Goal: Task Accomplishment & Management: Use online tool/utility

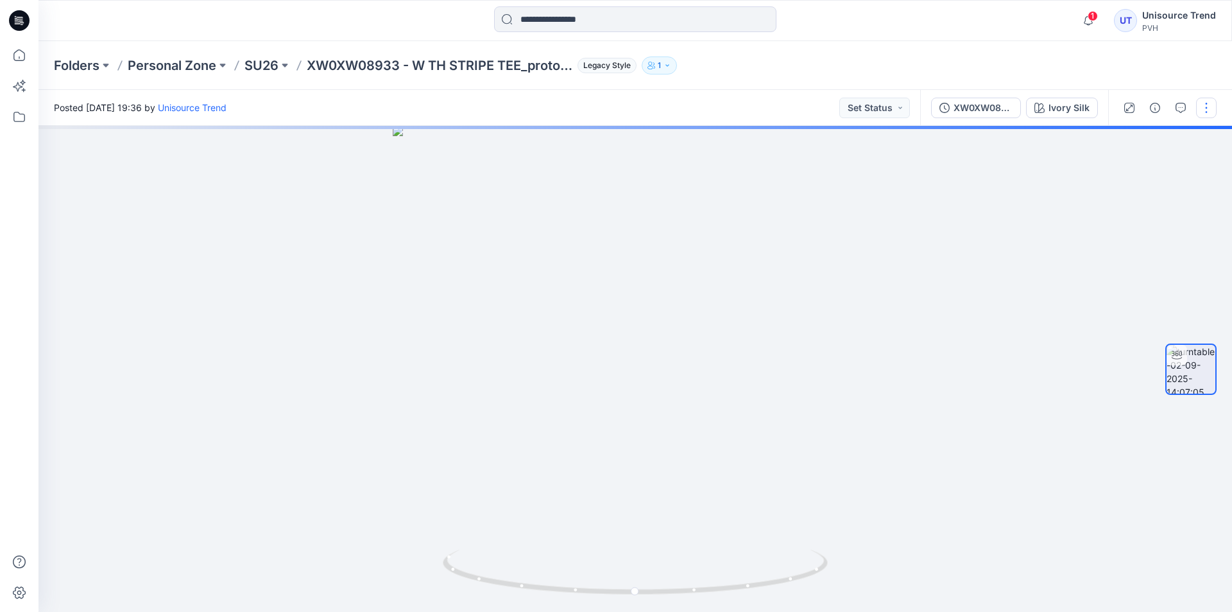
click at [1198, 110] on button "button" at bounding box center [1206, 108] width 21 height 21
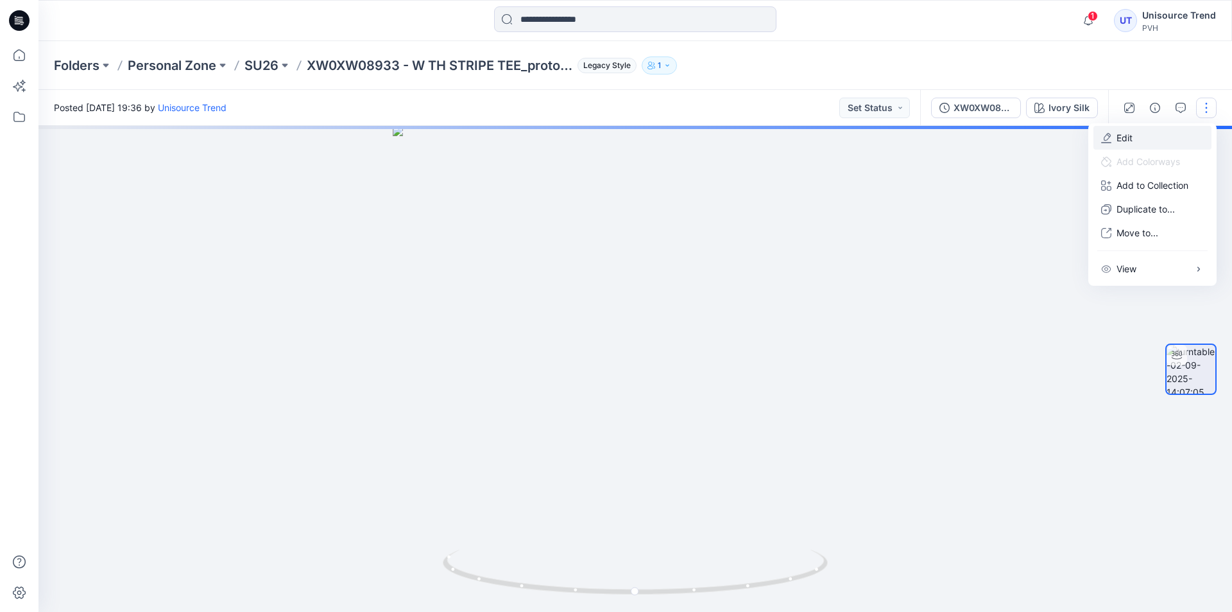
click at [1168, 132] on button "Edit" at bounding box center [1153, 138] width 118 height 24
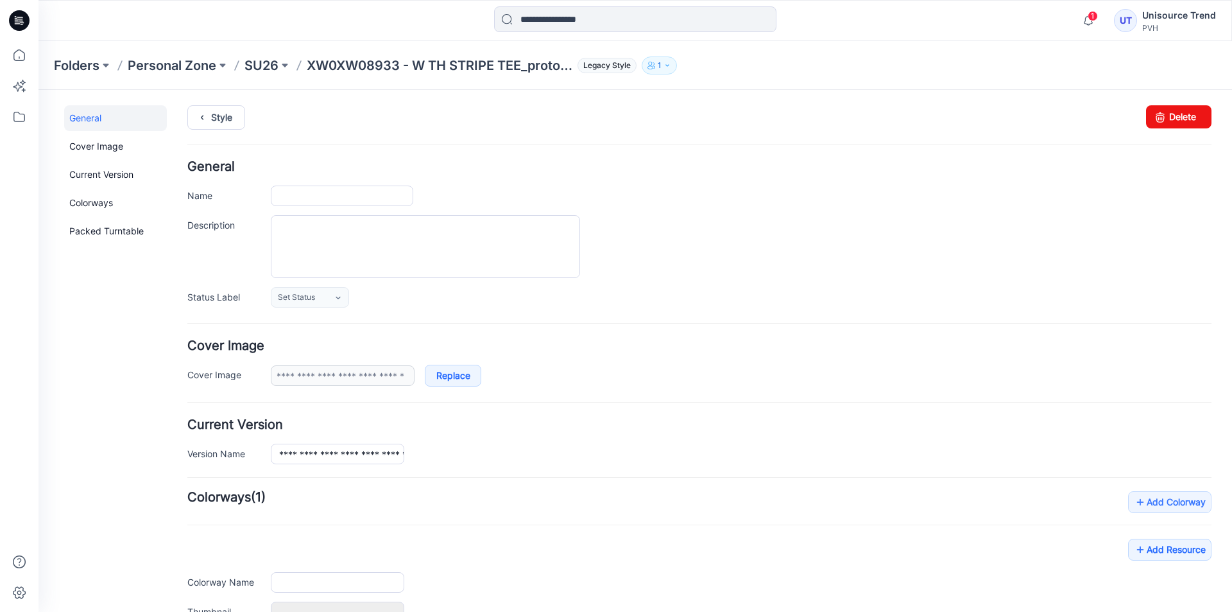
type input "**********"
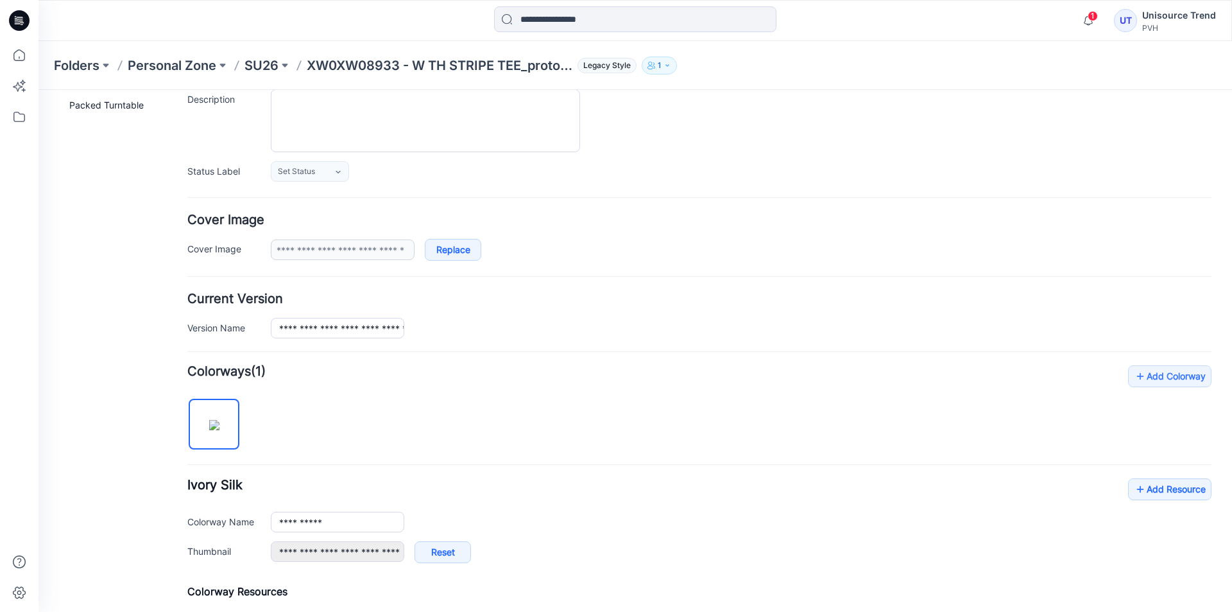
scroll to position [257, 0]
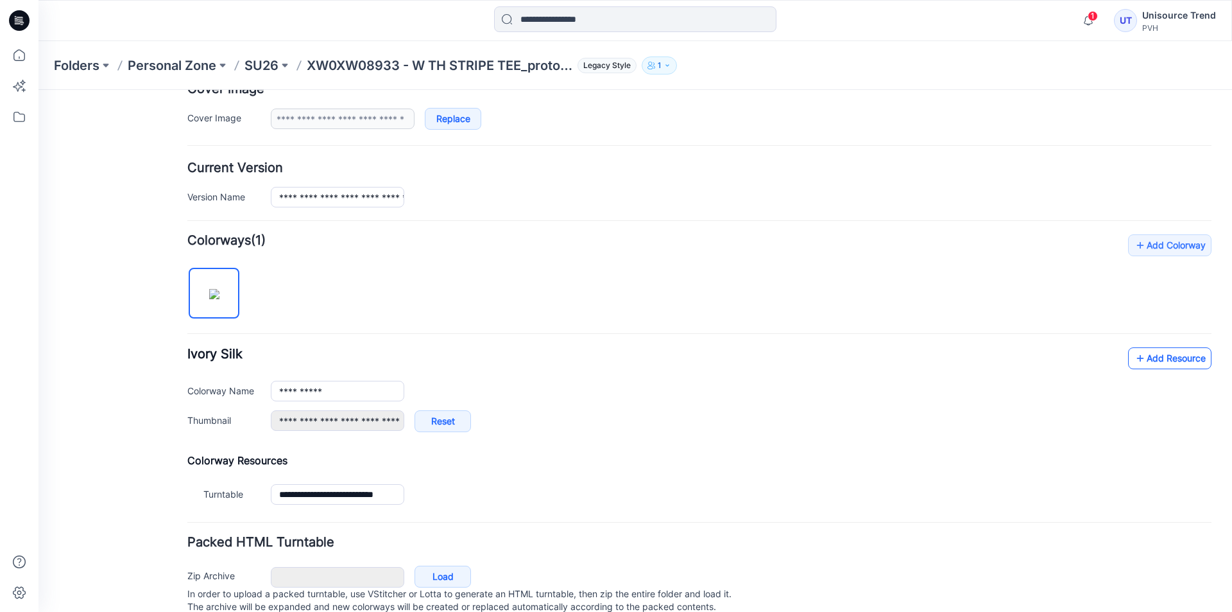
click at [1134, 359] on icon at bounding box center [1140, 358] width 13 height 21
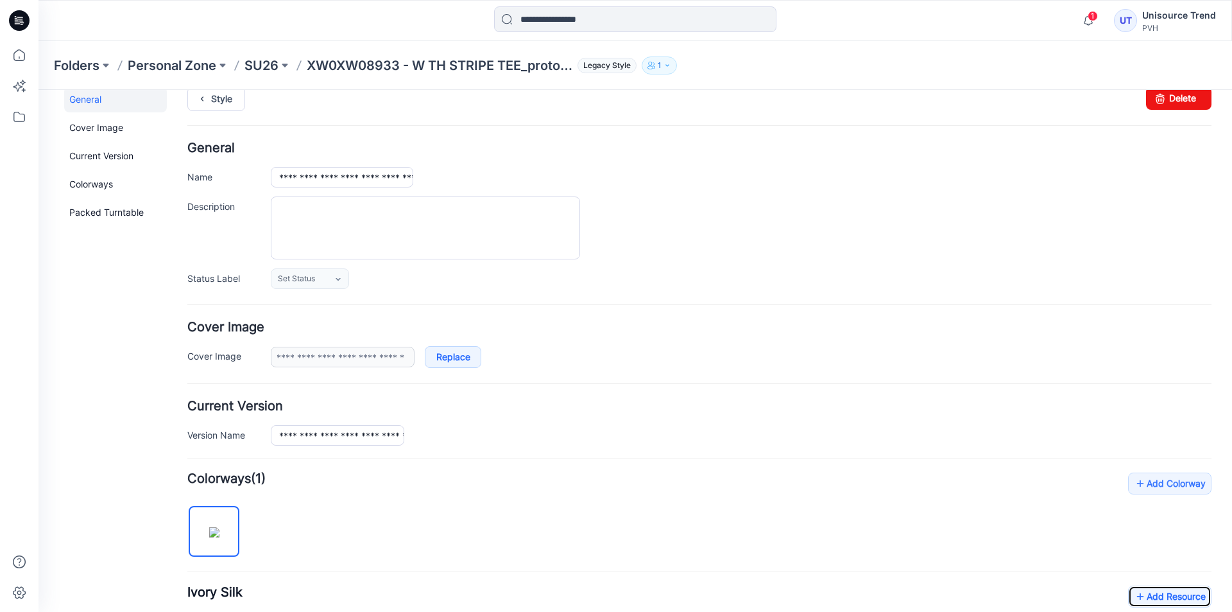
scroll to position [0, 0]
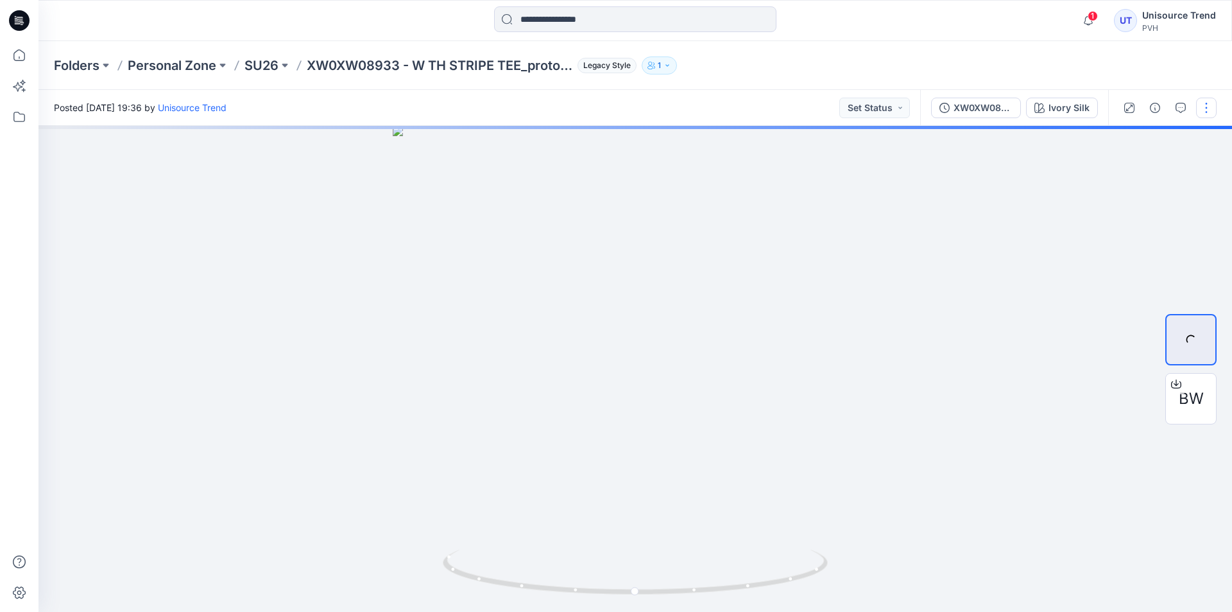
click at [1205, 108] on button "button" at bounding box center [1206, 108] width 21 height 21
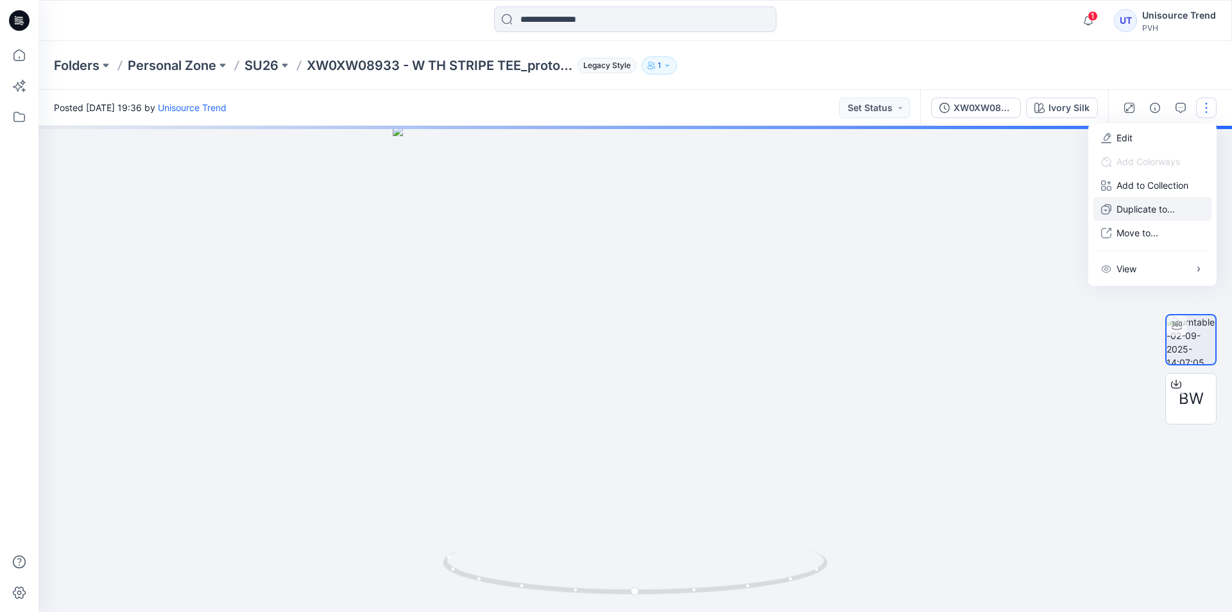
click at [1142, 207] on p "Duplicate to..." at bounding box center [1146, 208] width 58 height 13
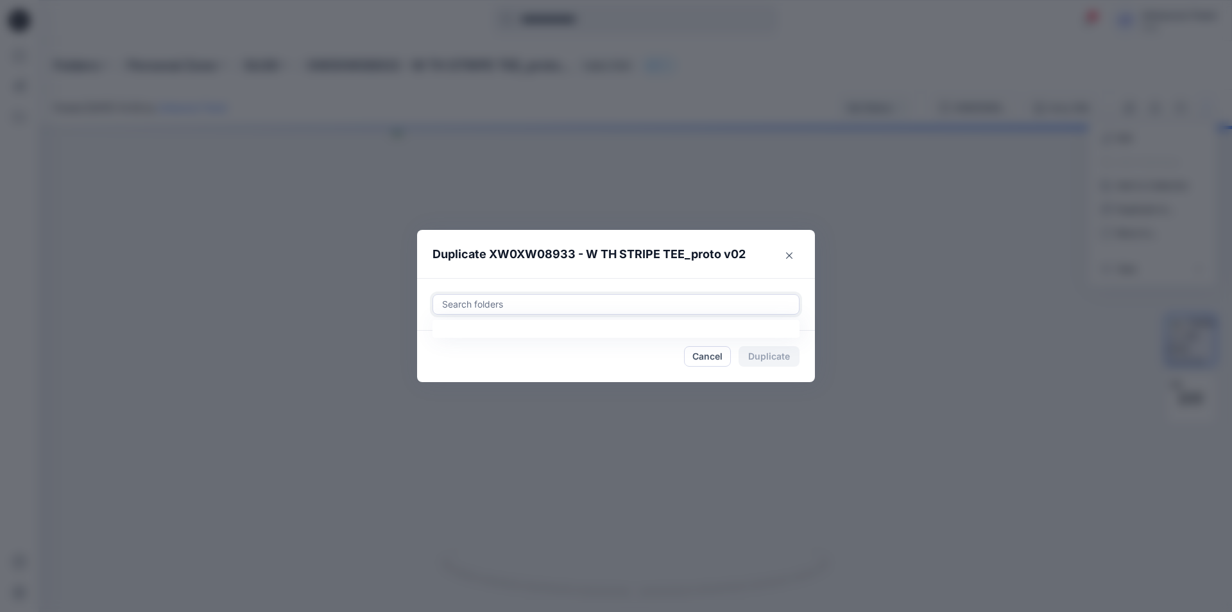
click at [520, 302] on div at bounding box center [616, 303] width 350 height 15
click at [454, 337] on div at bounding box center [452, 336] width 10 height 10
type input "********"
click at [425, 366] on footer "Cancel Duplicate" at bounding box center [616, 356] width 398 height 51
click at [750, 357] on button "Duplicate" at bounding box center [769, 356] width 61 height 21
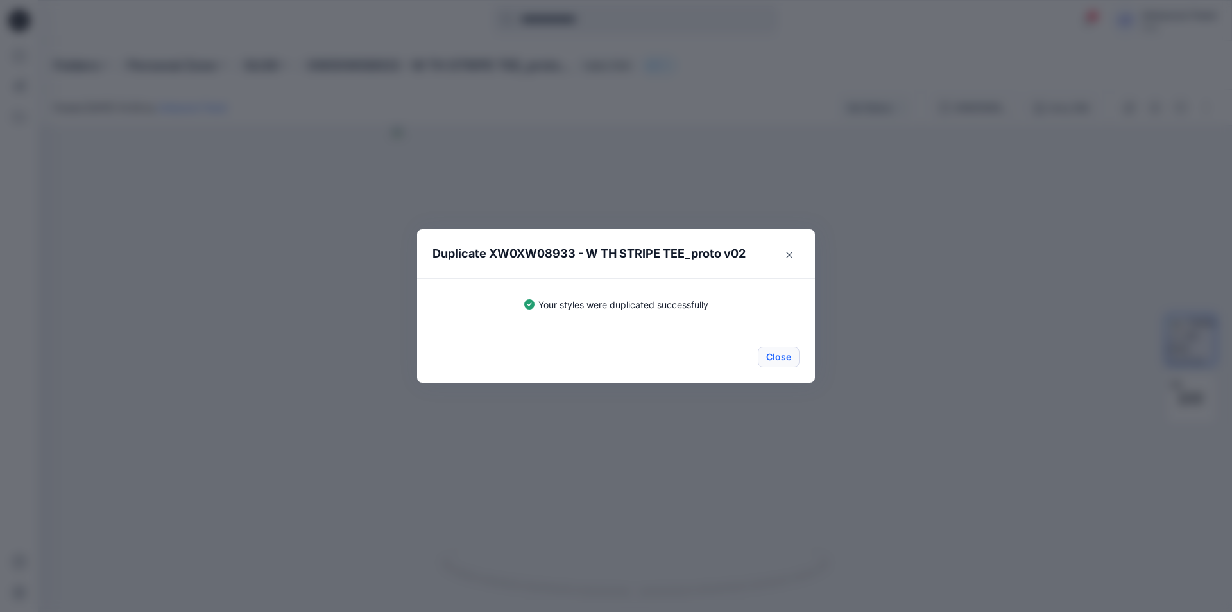
click at [773, 357] on button "Close" at bounding box center [779, 357] width 42 height 21
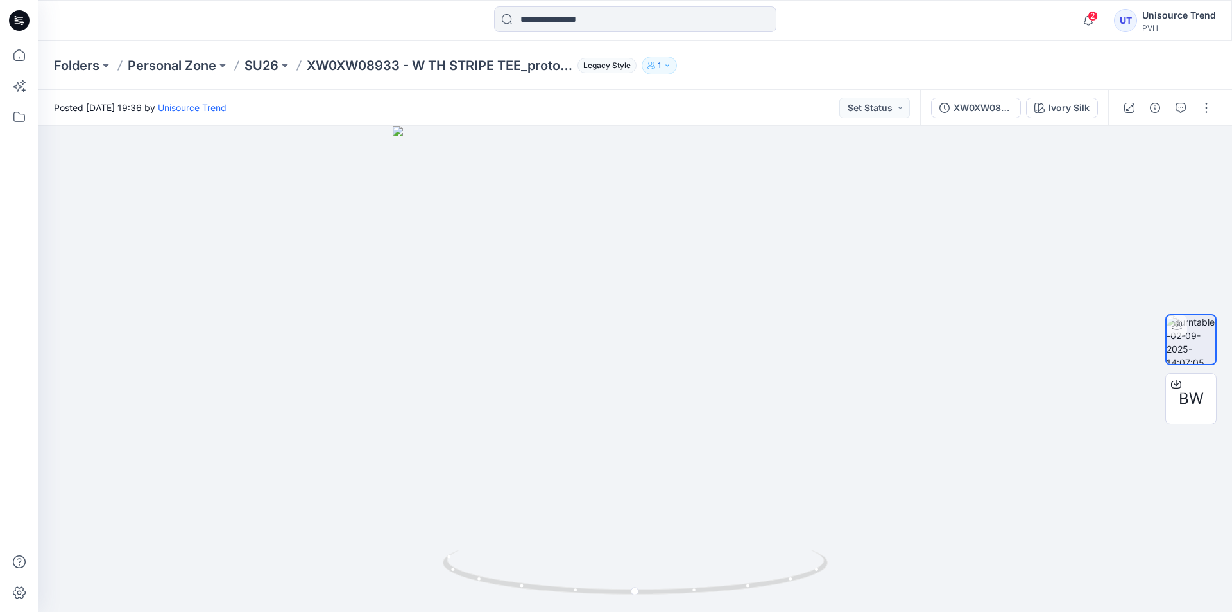
click at [24, 23] on icon at bounding box center [19, 20] width 21 height 21
